Goal: Download file/media

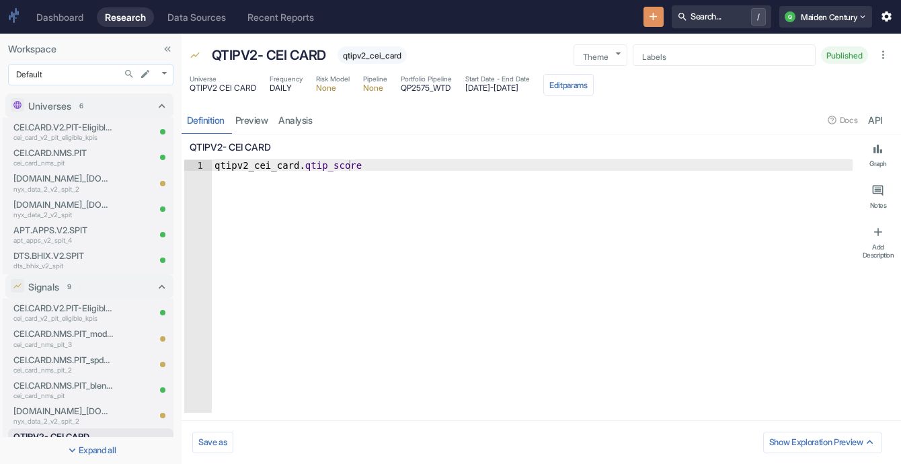
click at [77, 85] on body "Dashboard Research Data Sources Recent Reports Search... / Q Maiden Century Wor…" at bounding box center [450, 232] width 901 height 464
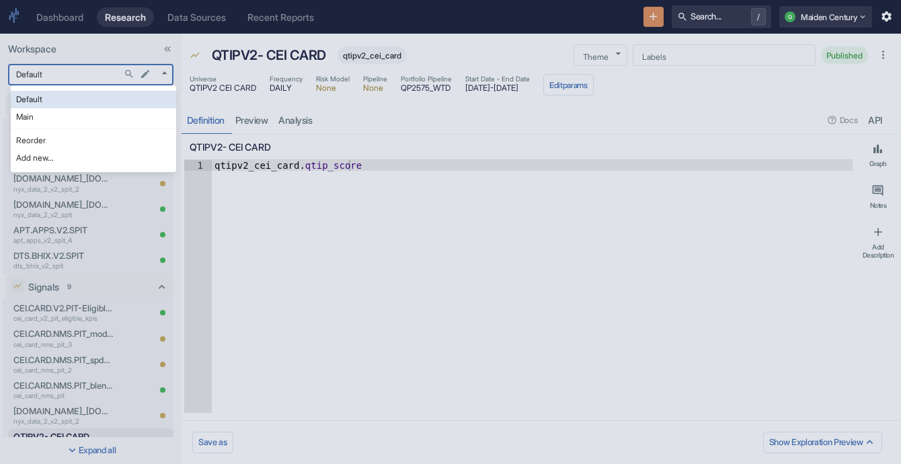
click at [188, 101] on div at bounding box center [450, 232] width 901 height 464
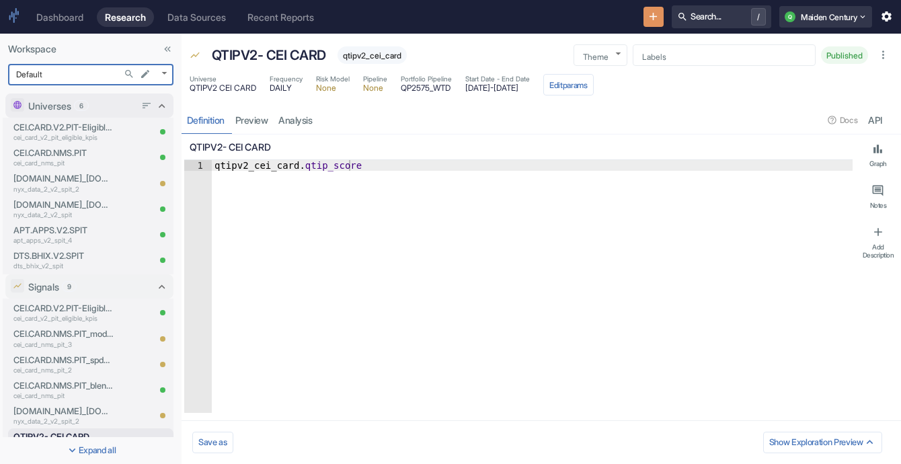
click at [112, 106] on div "Universes 6" at bounding box center [81, 106] width 107 height 14
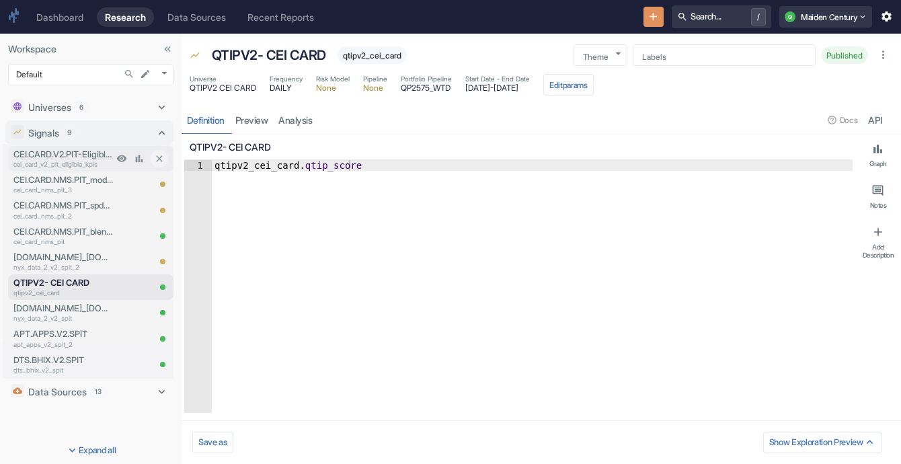
click at [93, 158] on p "CEI.CARD.V2.PIT-Eligible-KPIs" at bounding box center [63, 154] width 100 height 13
type textarea "x"
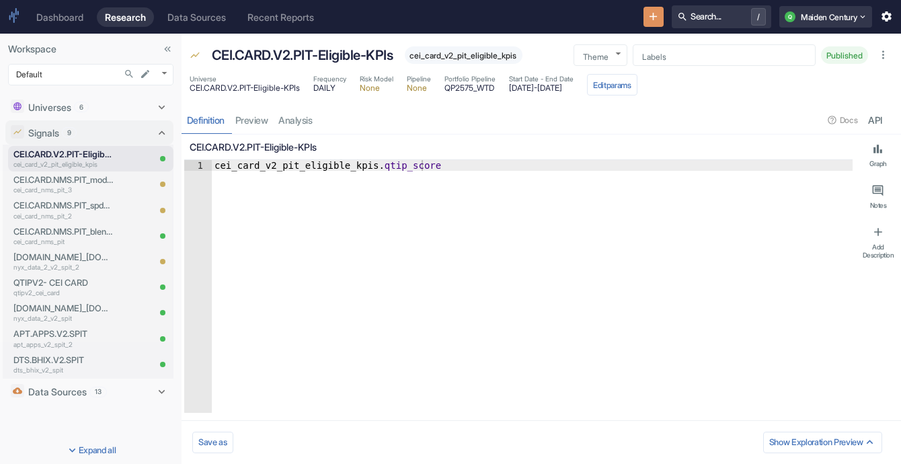
type textarea "x"
click at [302, 126] on link "analysis" at bounding box center [296, 120] width 44 height 28
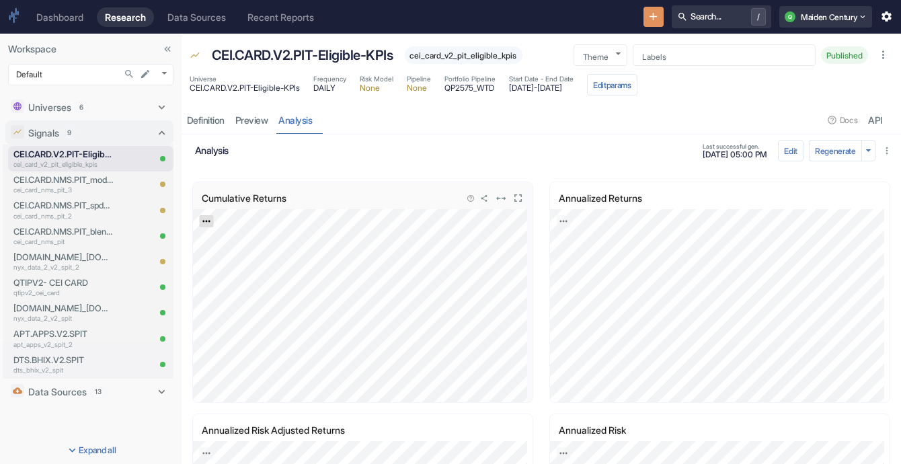
click at [204, 221] on icon "Export; Press ENTER to open" at bounding box center [205, 222] width 7 height 2
click at [249, 259] on link "CSV" at bounding box center [240, 257] width 38 height 14
click at [243, 120] on link "preview" at bounding box center [252, 120] width 44 height 28
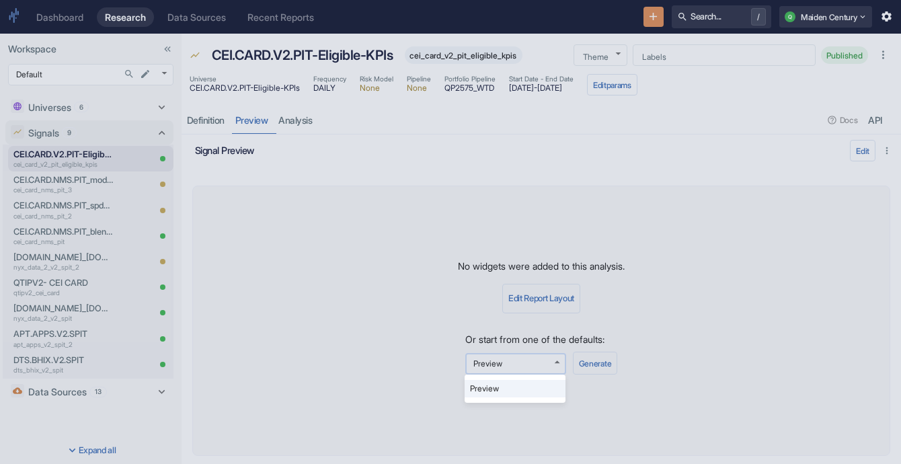
click at [545, 362] on body "Dashboard Research Data Sources Recent Reports Search... / Q Maiden Century Wor…" at bounding box center [450, 232] width 901 height 464
click at [545, 362] on div at bounding box center [450, 232] width 901 height 464
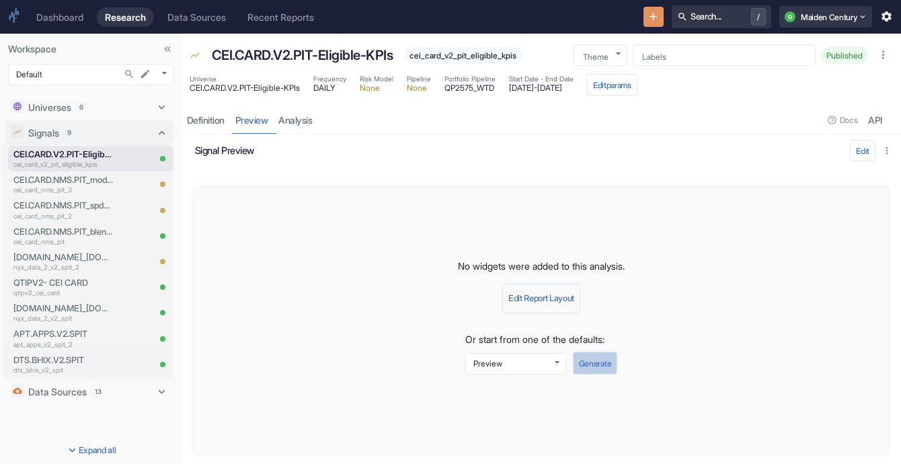
click at [595, 356] on button "Generate" at bounding box center [595, 363] width 44 height 23
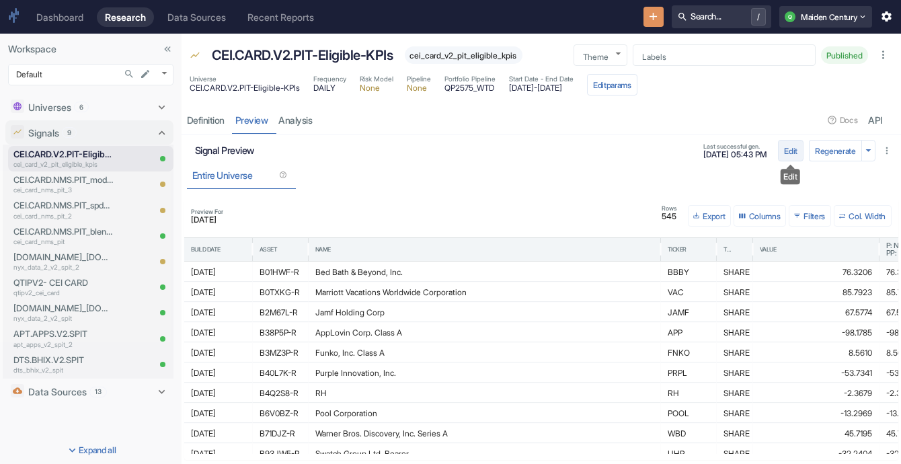
click at [787, 149] on button "Edit" at bounding box center [791, 151] width 26 height 22
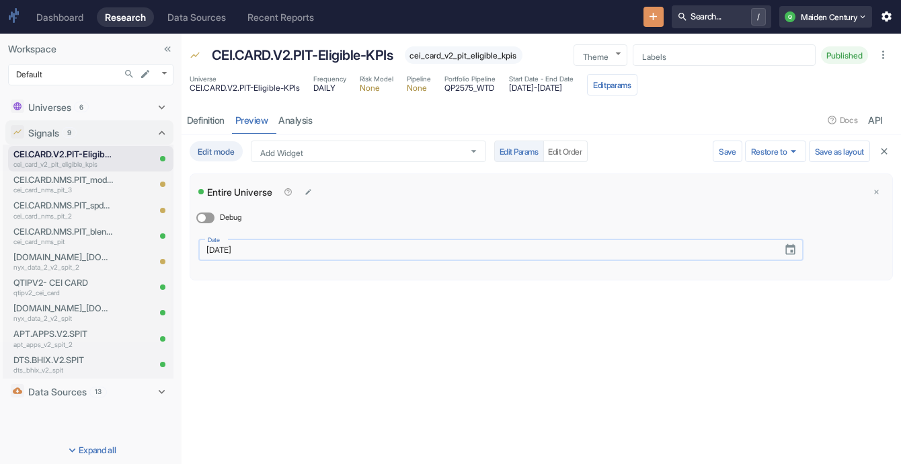
click at [396, 243] on input "[DATE]" at bounding box center [485, 249] width 575 height 15
click at [791, 248] on icon "Choose date, selected date is May 17, 2024" at bounding box center [790, 249] width 13 height 13
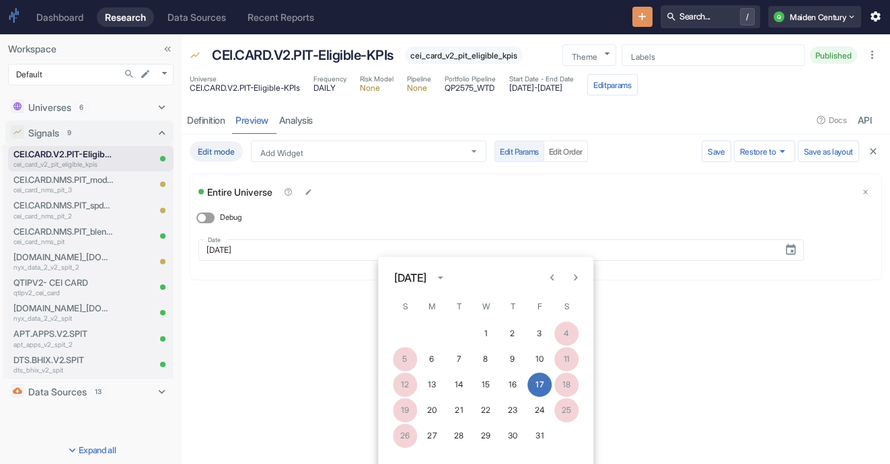
click at [426, 281] on div "[DATE]" at bounding box center [410, 278] width 32 height 16
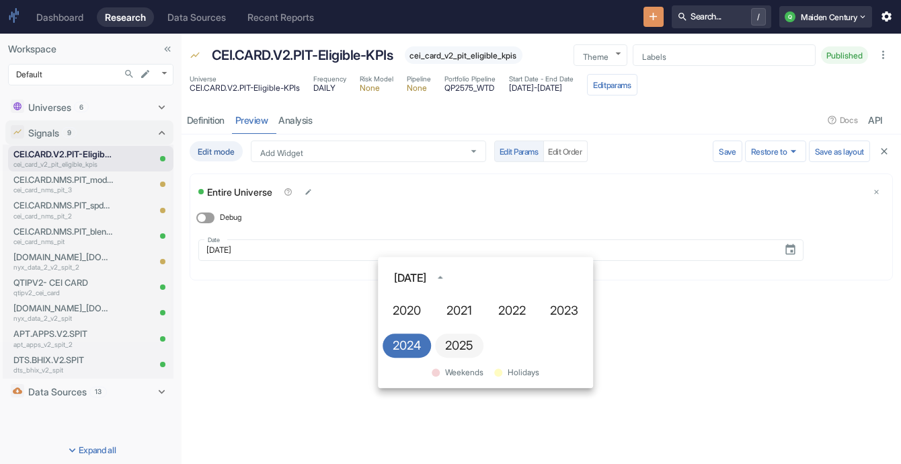
click at [455, 340] on button "2025" at bounding box center [459, 345] width 48 height 24
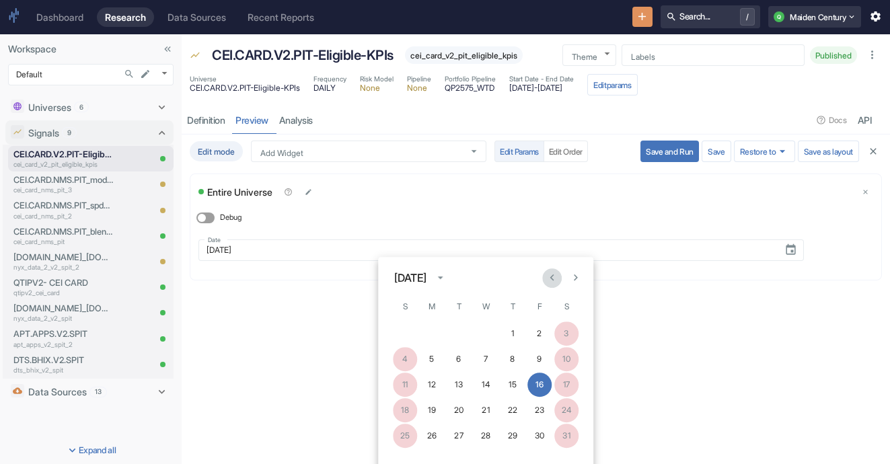
click at [553, 279] on icon "Previous month" at bounding box center [551, 278] width 13 height 13
click at [514, 383] on button "17" at bounding box center [512, 384] width 24 height 24
type input "[DATE]"
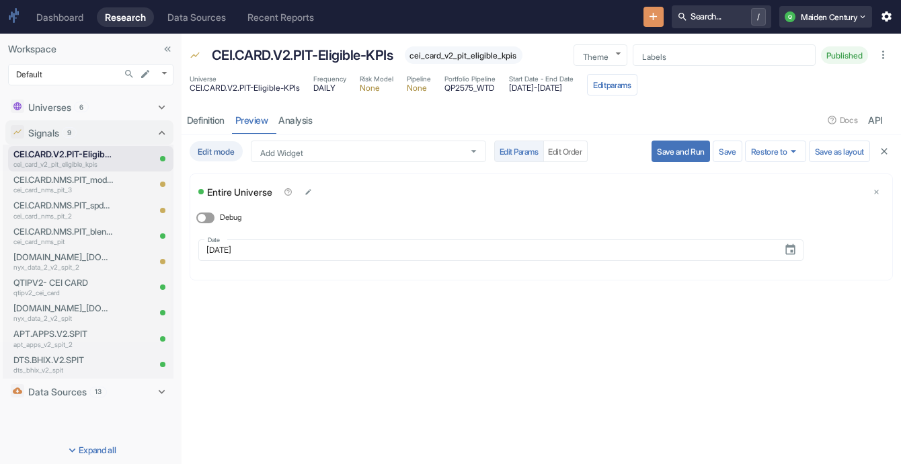
click at [687, 151] on button "Save and Run" at bounding box center [681, 152] width 58 height 22
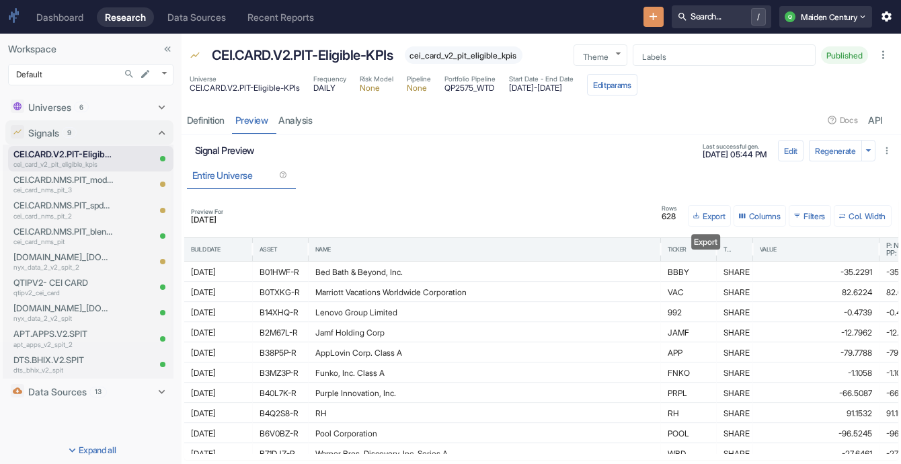
click at [702, 220] on button "Export" at bounding box center [709, 216] width 43 height 22
click at [738, 254] on li "Download as CSV" at bounding box center [721, 257] width 75 height 17
